Goal: Task Accomplishment & Management: Manage account settings

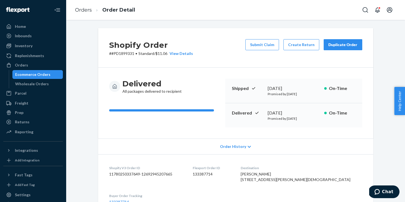
scroll to position [205, 0]
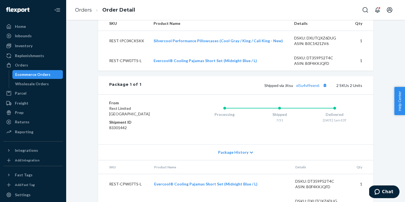
click at [31, 75] on div "Ecommerce Orders" at bounding box center [32, 75] width 35 height 6
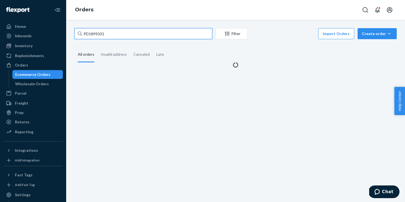
click at [99, 35] on input "PD1899331" at bounding box center [143, 33] width 138 height 11
click at [92, 33] on input "PD1899331" at bounding box center [143, 33] width 138 height 11
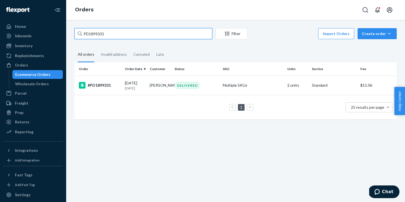
paste input "US25337898"
type input "US25337898"
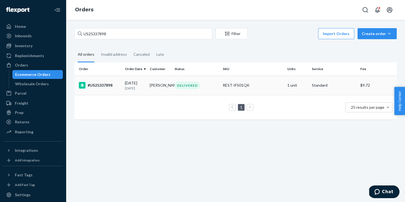
click at [114, 86] on div "#US25337898" at bounding box center [100, 85] width 42 height 7
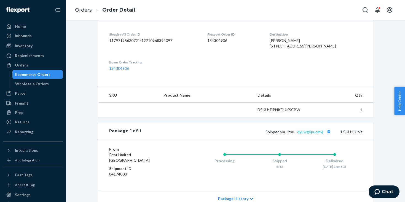
scroll to position [135, 0]
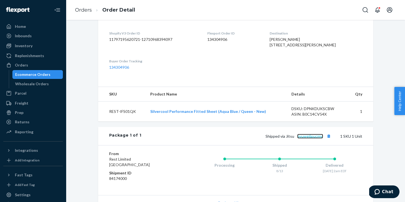
click at [311, 138] on link "qyuwg6pucmvj" at bounding box center [310, 136] width 26 height 5
click at [52, 74] on div "Ecommerce Orders" at bounding box center [38, 75] width 50 height 8
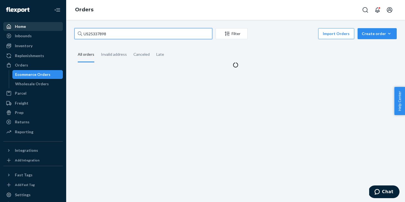
drag, startPoint x: 112, startPoint y: 32, endPoint x: 61, endPoint y: 29, distance: 51.1
click at [61, 29] on div "Home Inbounds Shipping Plans Problems Inventory Products Replenishments Orders …" at bounding box center [202, 101] width 405 height 202
paste input "8359"
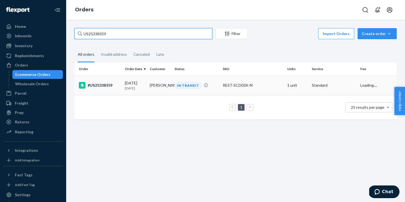
type input "US25338359"
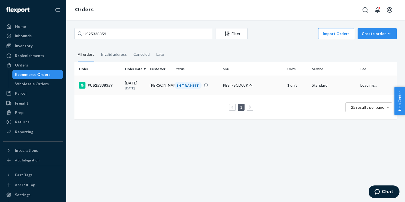
click at [138, 84] on div "[DATE] [DATE]" at bounding box center [135, 85] width 20 height 10
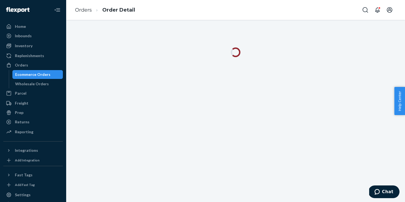
click at [353, 83] on div at bounding box center [235, 111] width 339 height 182
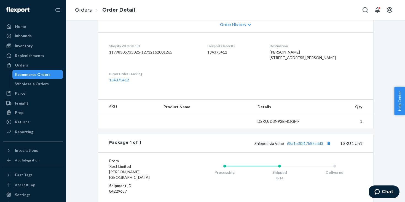
scroll to position [168, 0]
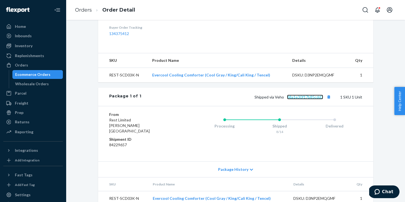
click at [298, 99] on link "68a1e30f17b85cdd3" at bounding box center [305, 97] width 36 height 5
drag, startPoint x: 44, startPoint y: 77, endPoint x: 56, endPoint y: 77, distance: 11.6
click at [44, 77] on div "Ecommerce Orders" at bounding box center [32, 75] width 35 height 6
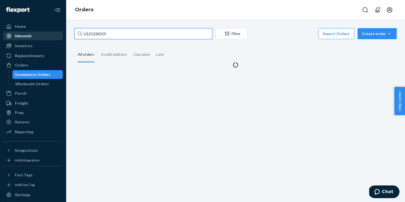
drag, startPoint x: 125, startPoint y: 36, endPoint x: 59, endPoint y: 36, distance: 66.5
click at [59, 36] on div "Home Inbounds Shipping Plans Problems Inventory Products Replenishments Orders …" at bounding box center [202, 101] width 405 height 202
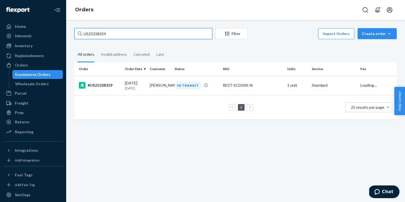
click at [100, 35] on input "US25338359" at bounding box center [143, 33] width 138 height 11
paste input "PD3154035"
type input "PD3154035"
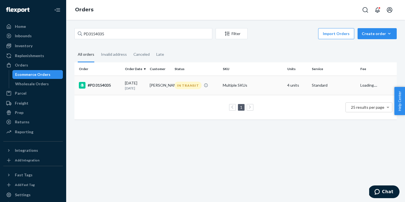
click at [143, 82] on div "[DATE] [DATE]" at bounding box center [135, 85] width 20 height 10
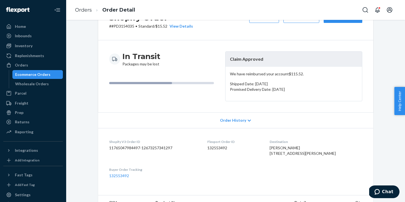
scroll to position [33, 0]
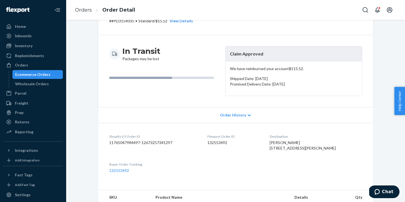
click at [46, 73] on div "Ecommerce Orders" at bounding box center [32, 75] width 35 height 6
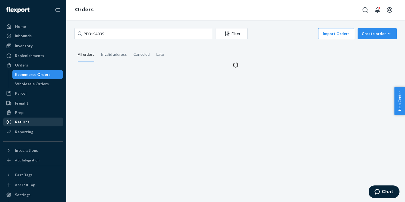
click at [36, 123] on div "Returns" at bounding box center [33, 122] width 58 height 8
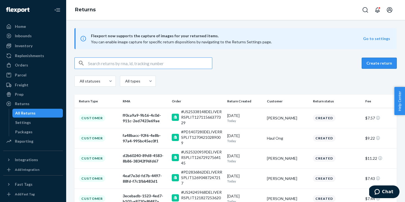
click at [373, 63] on button "Create return" at bounding box center [379, 63] width 35 height 11
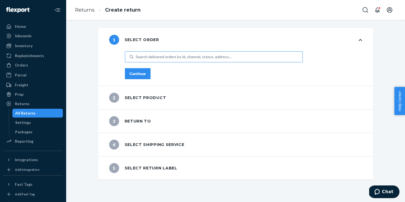
click at [212, 58] on div "Search delivered orders by id, channel, status, address..." at bounding box center [184, 57] width 96 height 6
click at [136, 58] on input "Search delivered orders by id, channel, status, address..." at bounding box center [136, 57] width 1 height 6
paste input "US25340558"
type input "US25340558"
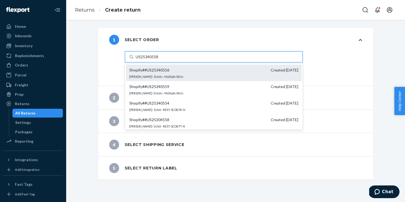
click at [156, 69] on span "Shopify # #US25340556" at bounding box center [149, 70] width 40 height 6
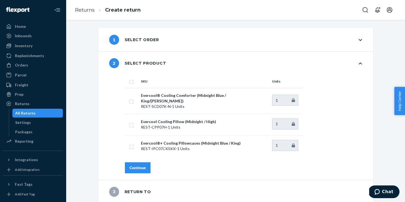
click at [39, 114] on div "All Returns" at bounding box center [38, 113] width 50 height 8
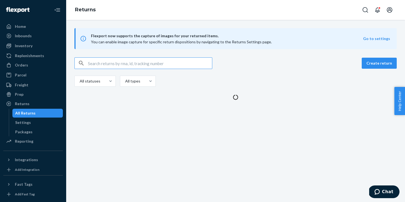
click at [116, 63] on input "text" at bounding box center [150, 63] width 124 height 11
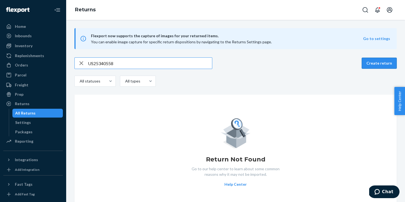
type input "US25340558"
click at [389, 63] on button "Create return" at bounding box center [379, 63] width 35 height 11
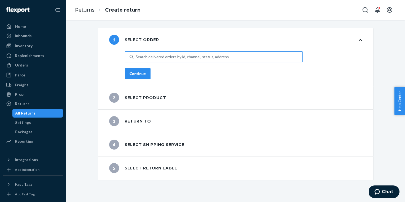
click at [209, 56] on div "Search delivered orders by id, channel, status, address..." at bounding box center [184, 57] width 96 height 6
click at [136, 56] on input "Search delivered orders by id, channel, status, address..." at bounding box center [136, 57] width 1 height 6
paste input "US25340558"
type input "US25340558"
paste input "US25340558"
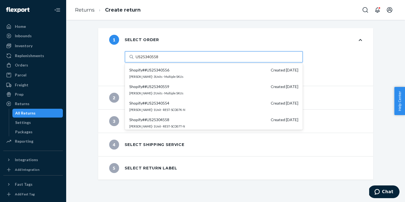
type input "US25340558"
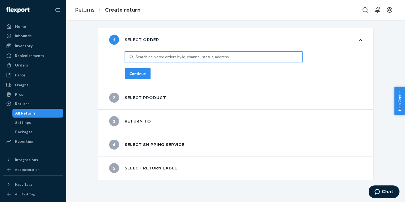
click at [161, 56] on div "Search delivered orders by id, channel, status, address..." at bounding box center [184, 57] width 96 height 6
click at [136, 56] on input "0 results available. Use Up and Down to choose options, press Enter to select t…" at bounding box center [136, 57] width 1 height 6
click at [29, 29] on div "Home" at bounding box center [33, 27] width 58 height 8
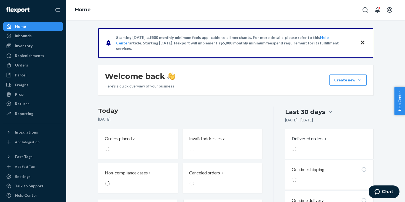
click at [29, 29] on div "Home" at bounding box center [33, 27] width 58 height 8
